Goal: Transaction & Acquisition: Purchase product/service

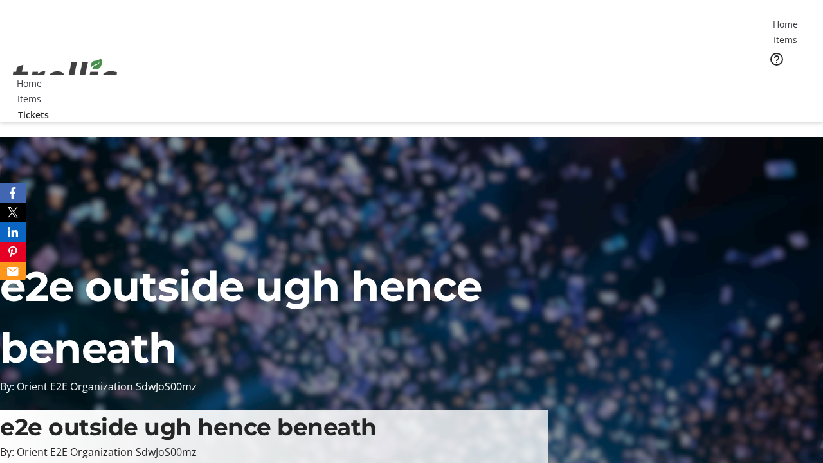
click at [774, 75] on span "Tickets" at bounding box center [789, 82] width 31 height 14
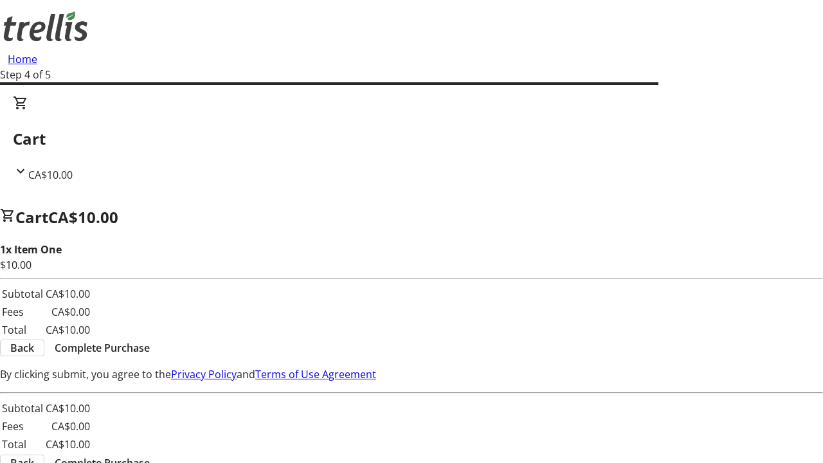
click at [150, 340] on span "Complete Purchase" at bounding box center [102, 347] width 95 height 15
